Goal: Transaction & Acquisition: Purchase product/service

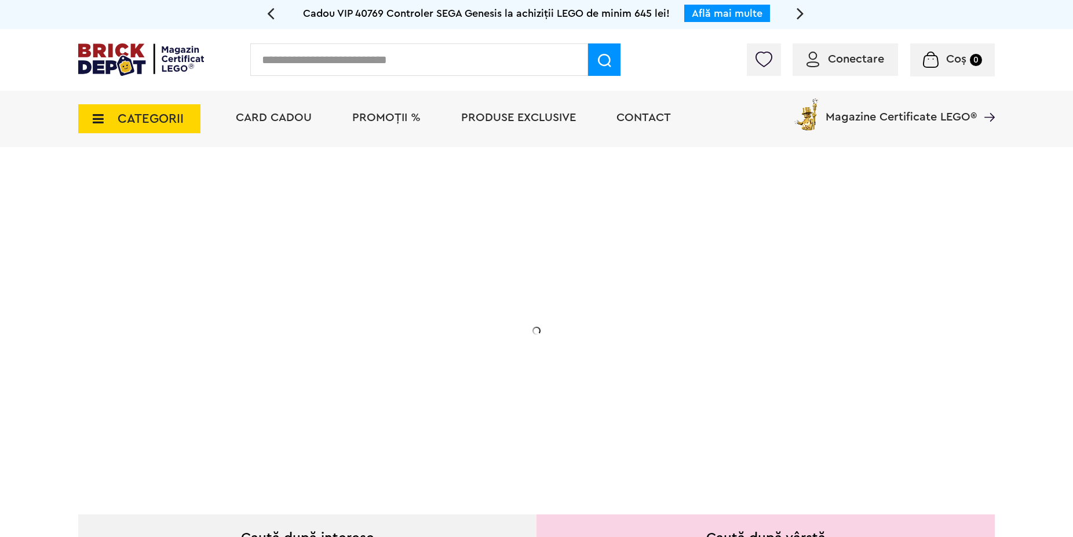
click at [85, 115] on span "CATEGORII" at bounding box center [139, 118] width 122 height 29
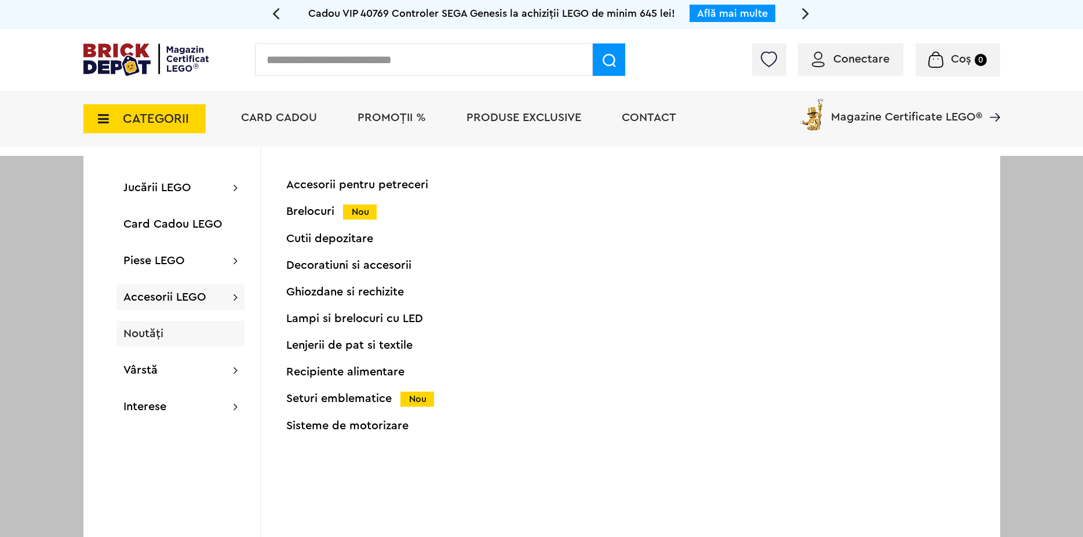
click at [151, 337] on span "Noutăți" at bounding box center [143, 334] width 40 height 12
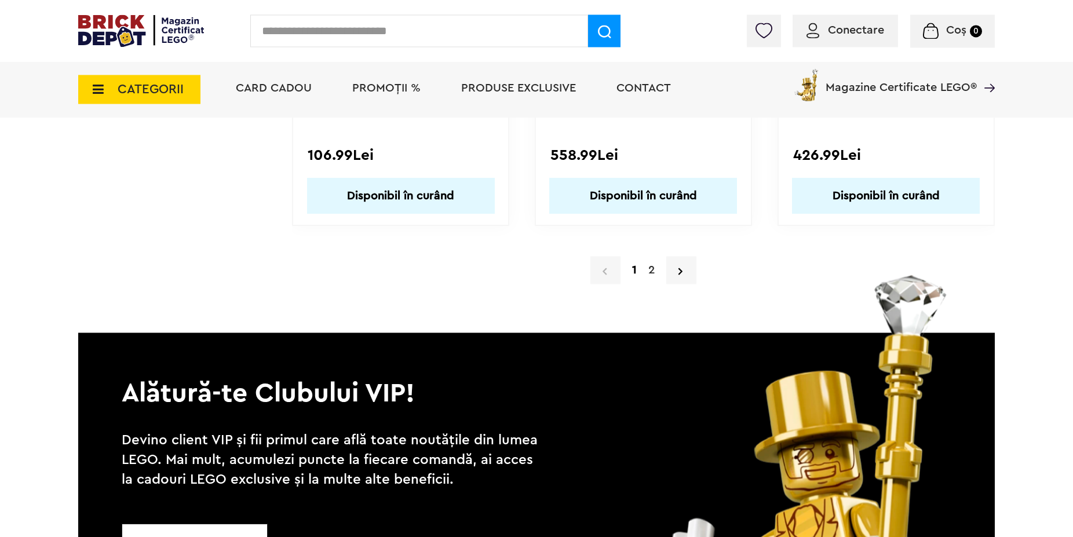
scroll to position [11285, 0]
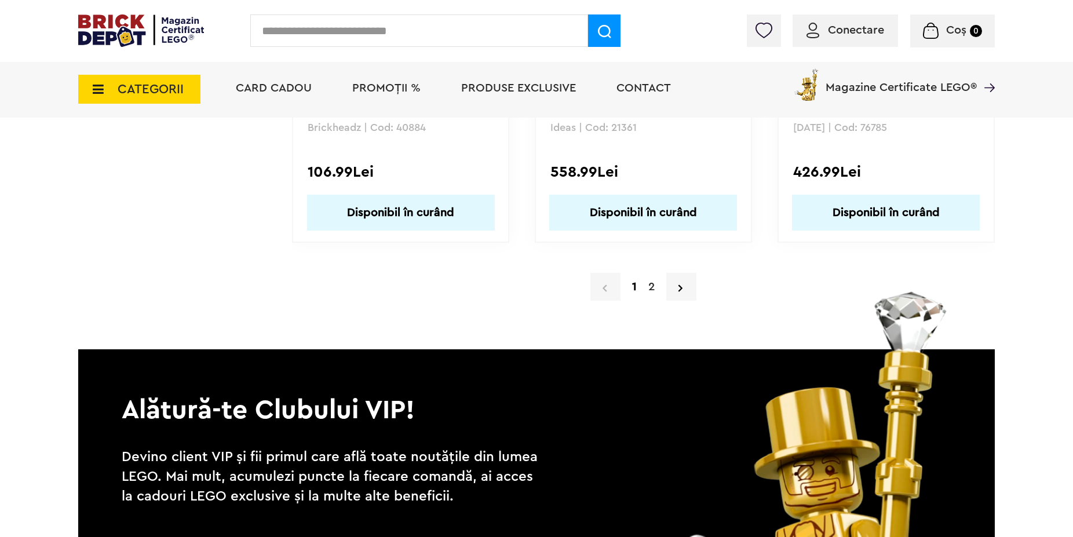
click at [648, 285] on link "2" at bounding box center [651, 286] width 18 height 17
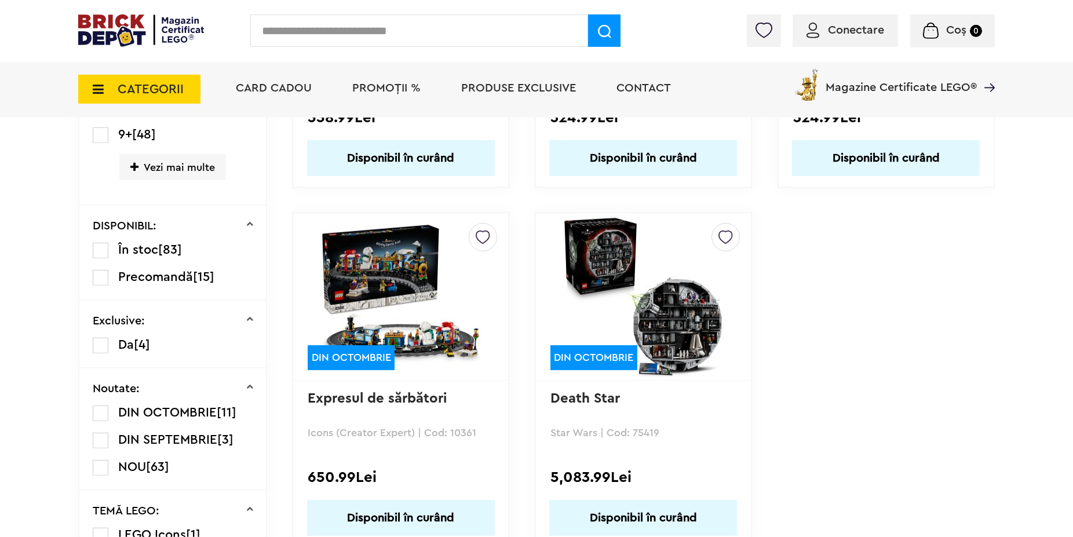
scroll to position [591, 0]
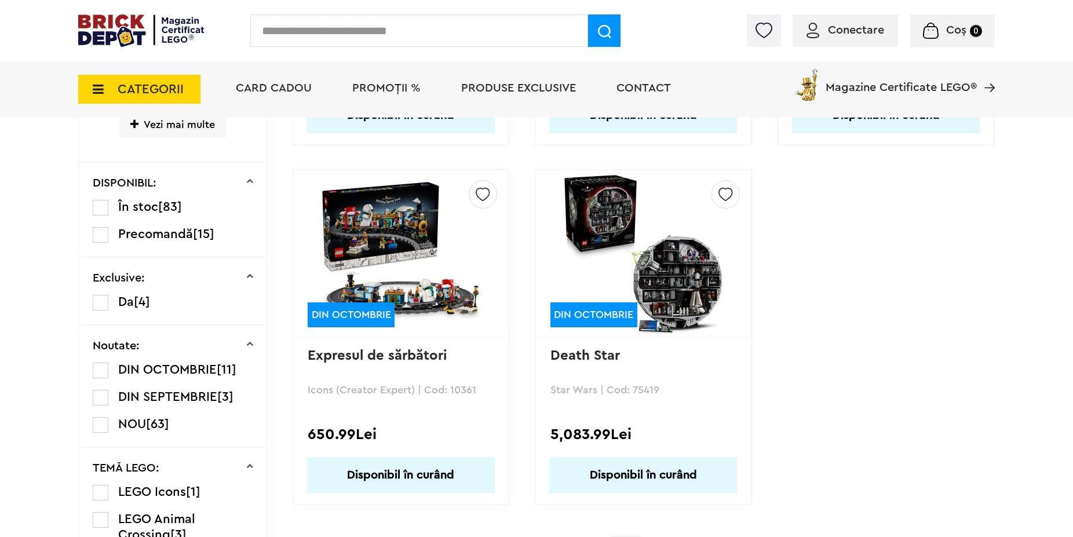
click at [418, 357] on link "Expresul de sărbători" at bounding box center [377, 356] width 139 height 14
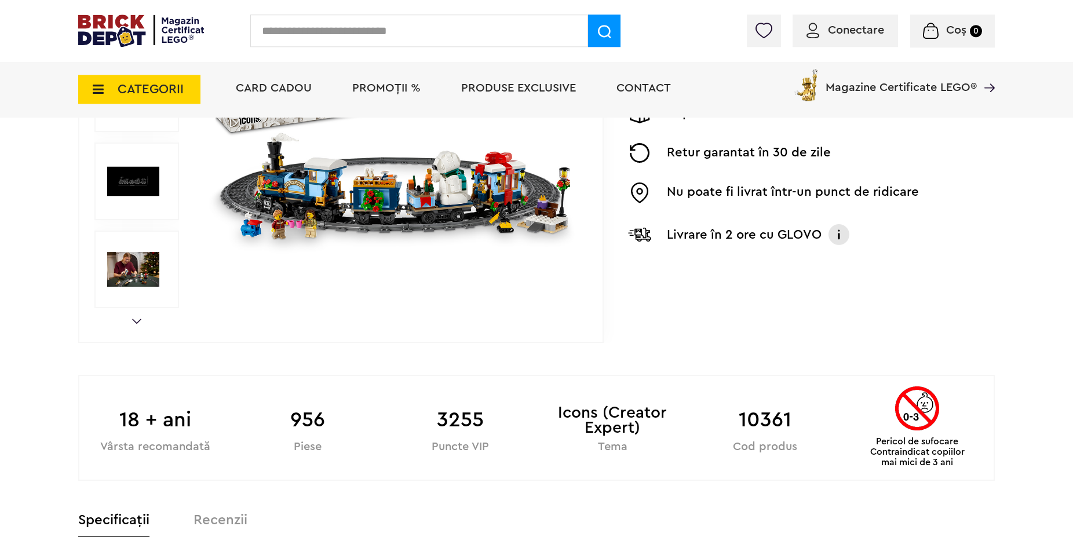
scroll to position [355, 0]
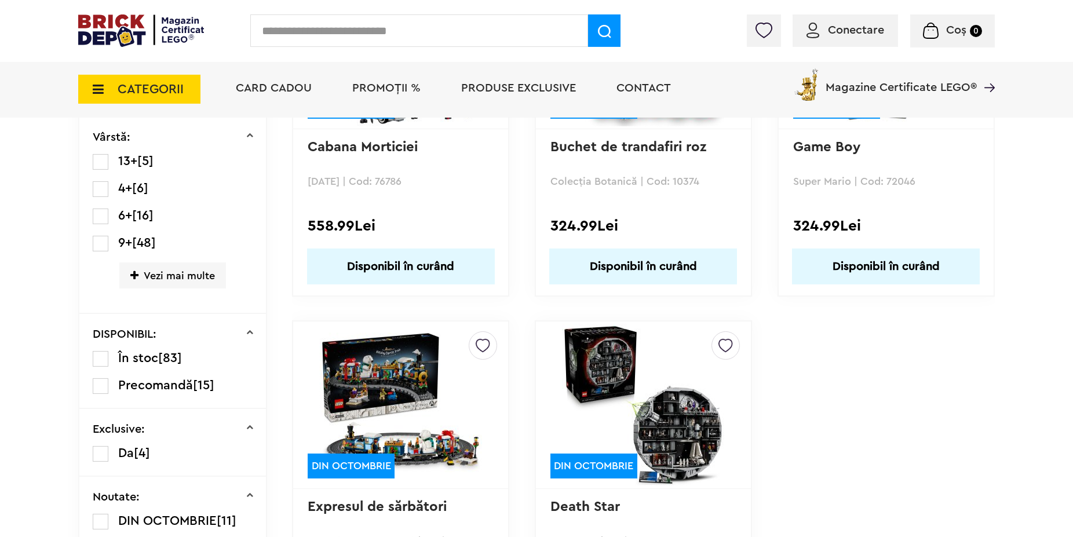
scroll to position [473, 0]
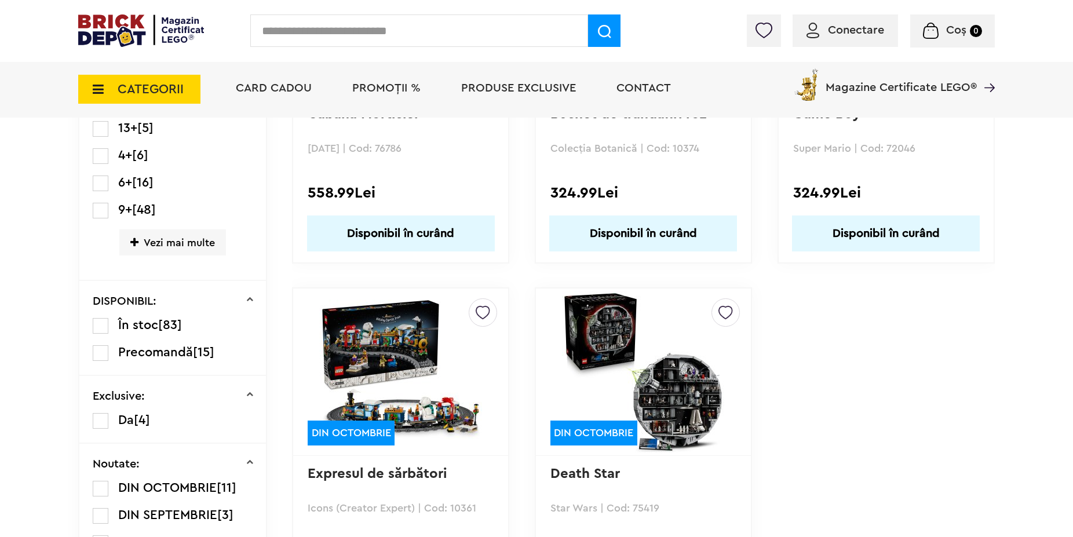
click at [664, 383] on img at bounding box center [643, 372] width 162 height 162
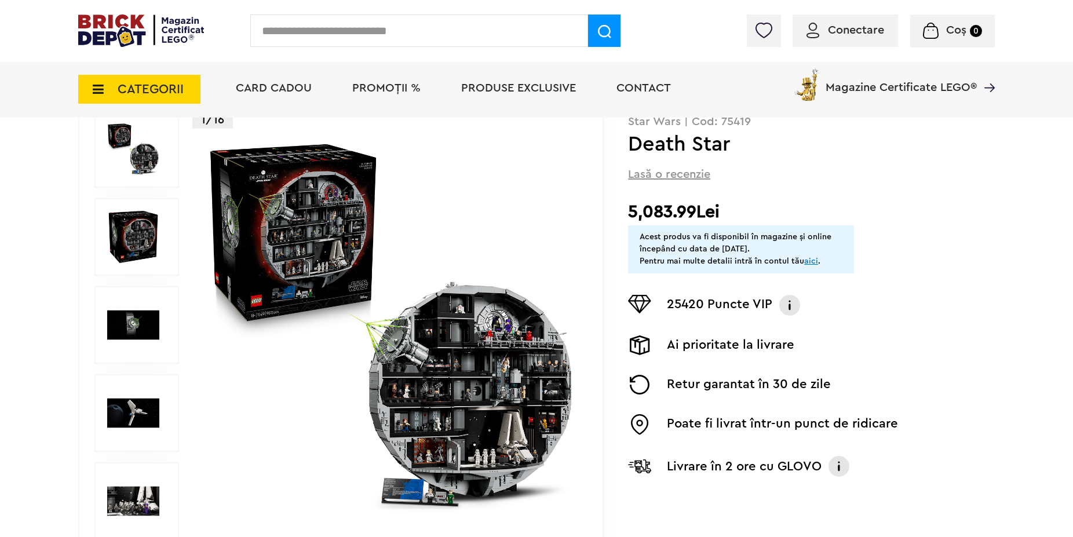
scroll to position [177, 0]
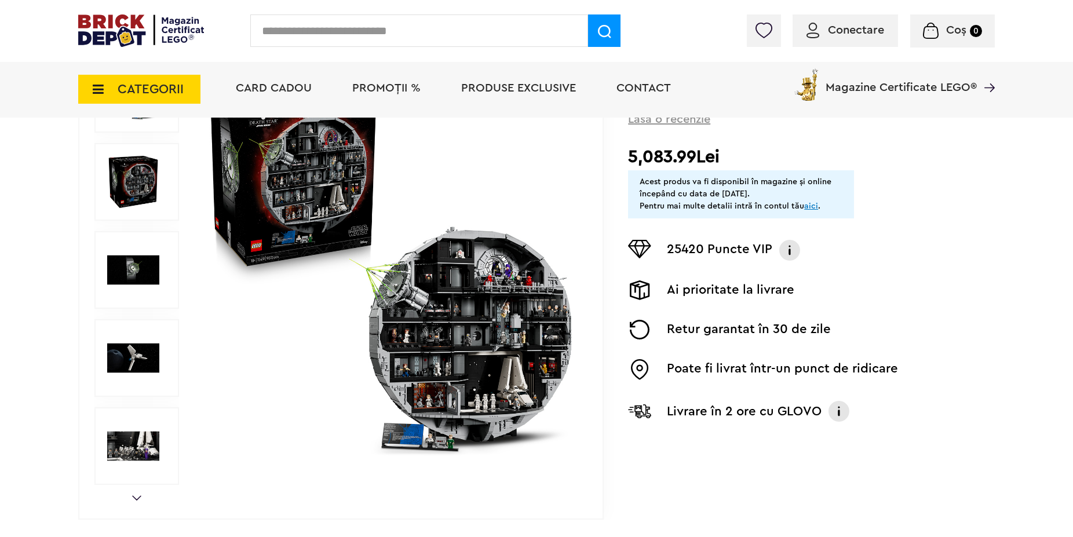
click at [133, 358] on img at bounding box center [133, 358] width 52 height 52
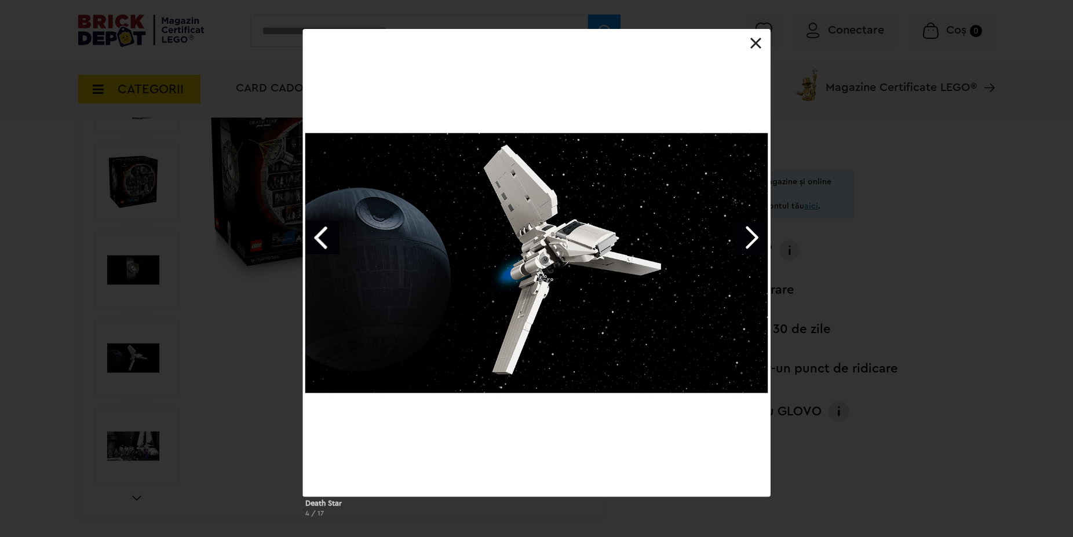
click at [740, 234] on link "Next image" at bounding box center [751, 238] width 34 height 34
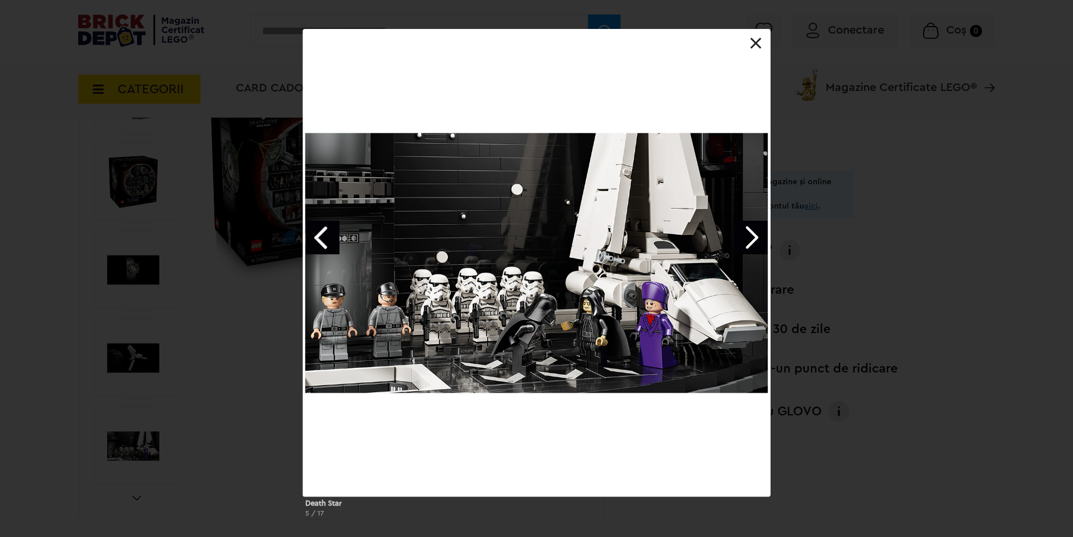
click at [740, 234] on link "Next image" at bounding box center [751, 238] width 34 height 34
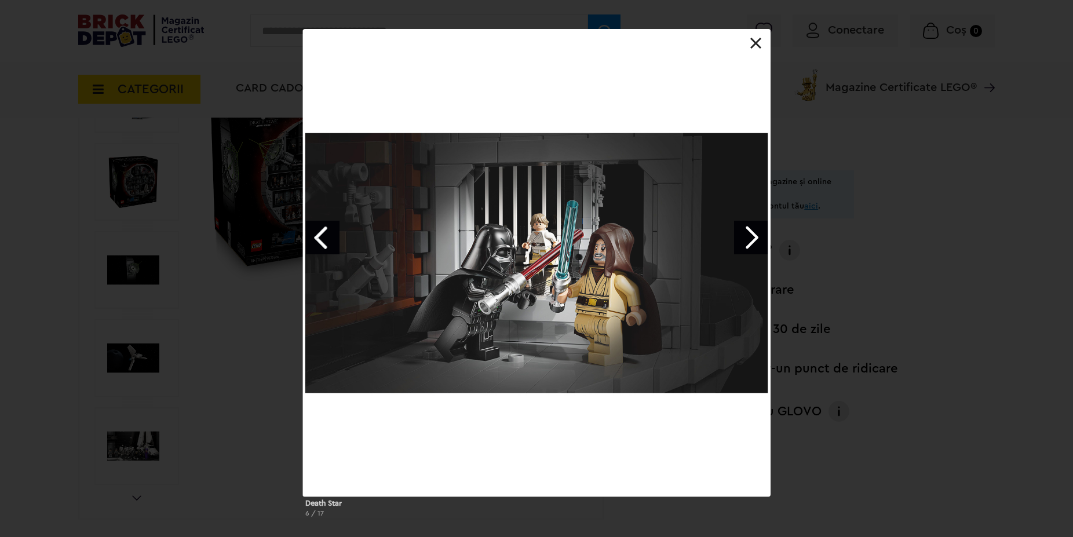
click at [740, 234] on link "Next image" at bounding box center [751, 238] width 34 height 34
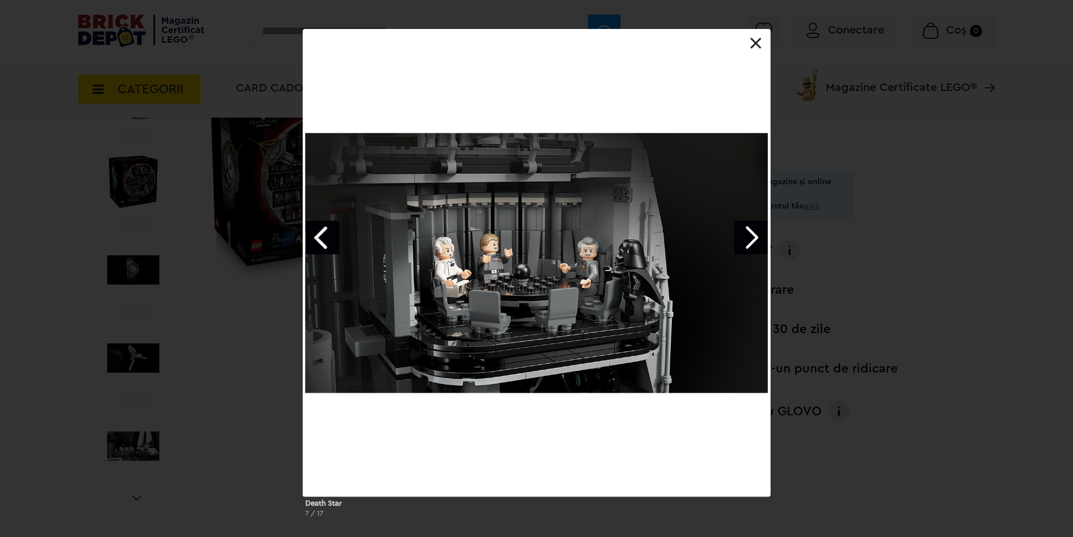
click at [756, 34] on div at bounding box center [536, 262] width 467 height 467
click at [754, 42] on link at bounding box center [756, 44] width 12 height 12
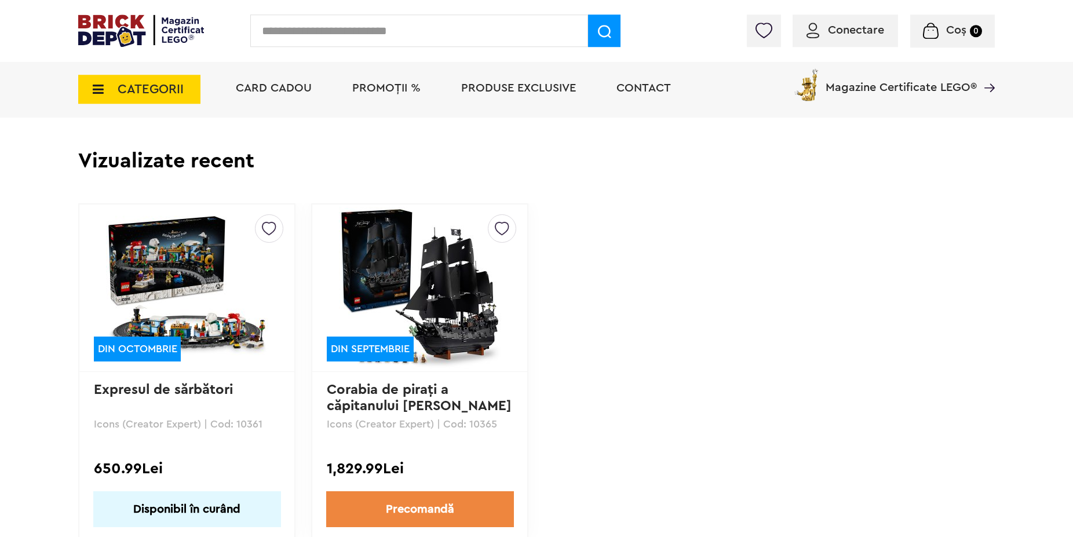
scroll to position [1064, 0]
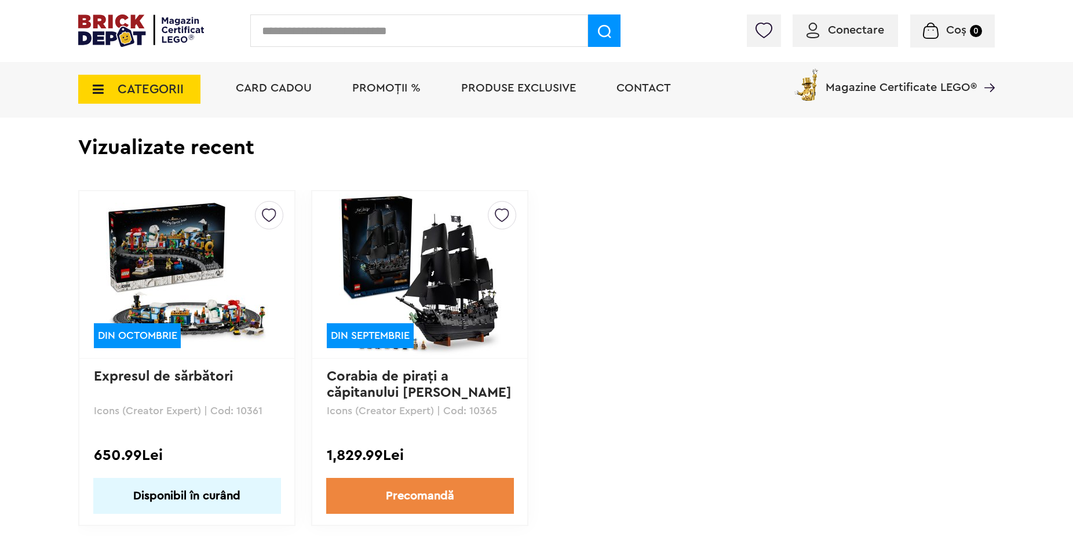
click at [434, 388] on link "Corabia de piraţi a căpitanului Jack S..." at bounding box center [419, 385] width 185 height 30
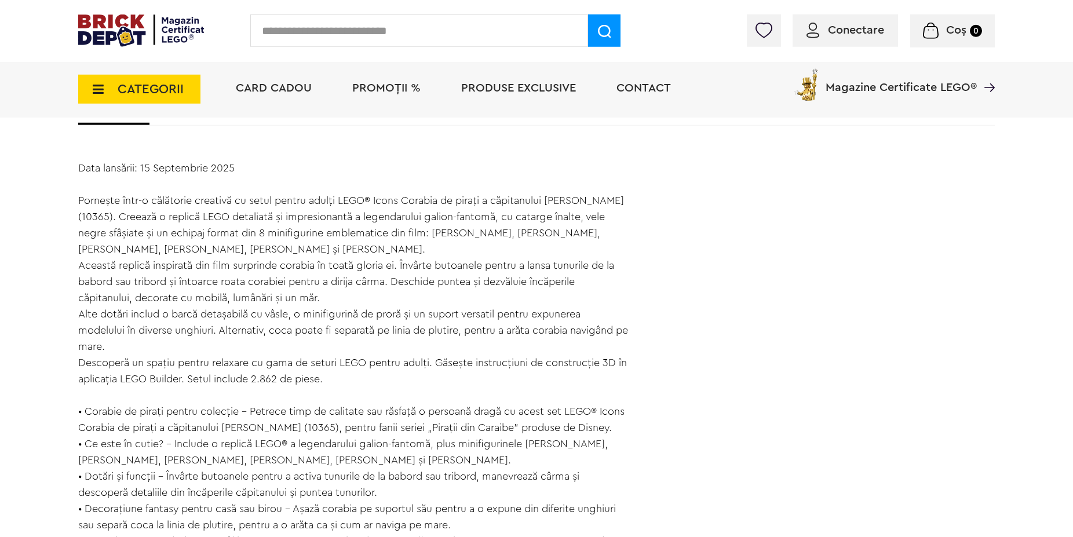
scroll to position [768, 0]
